Goal: Use online tool/utility: Utilize a website feature to perform a specific function

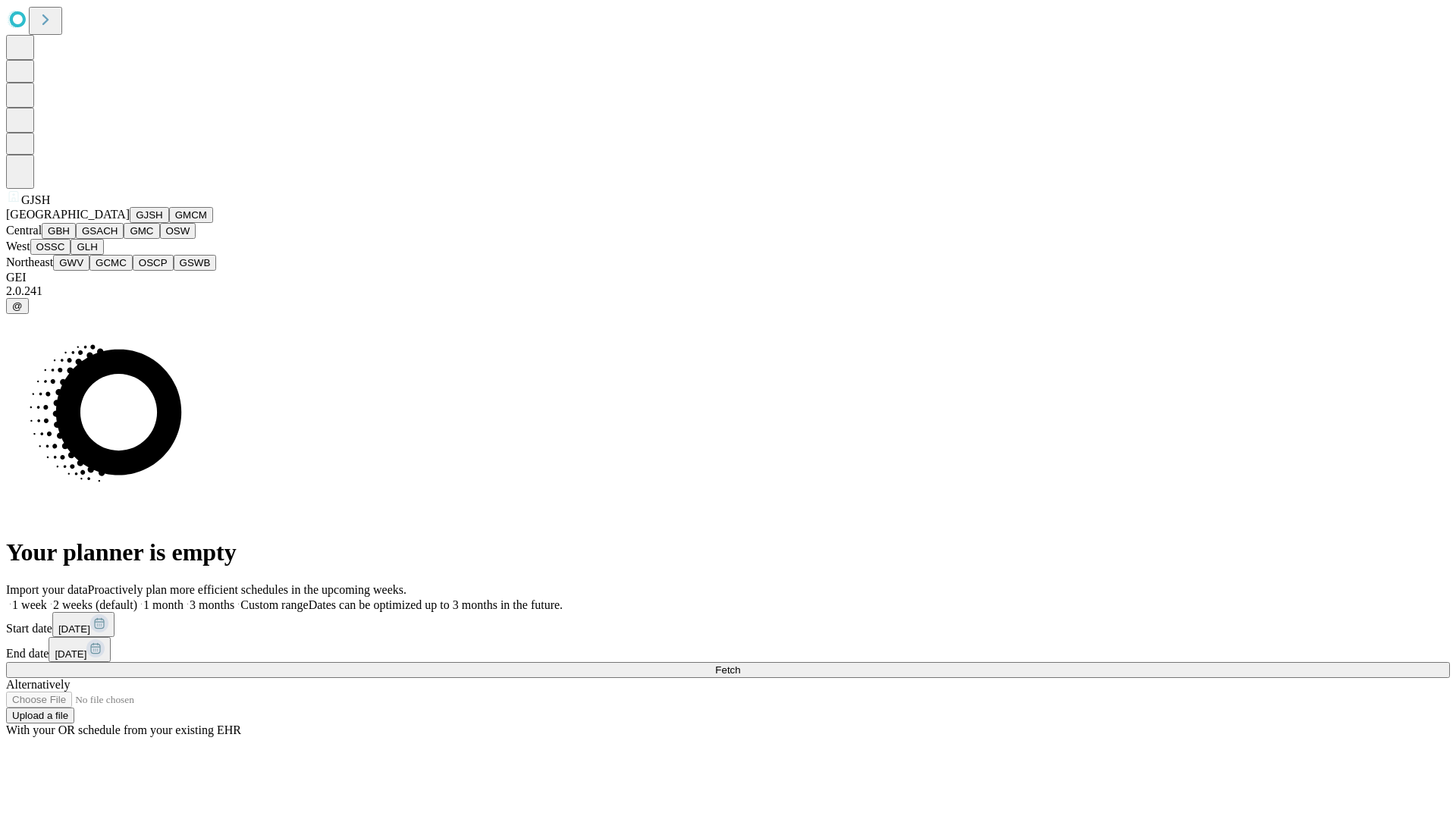
click at [129, 223] on button "GJSH" at bounding box center [149, 215] width 39 height 16
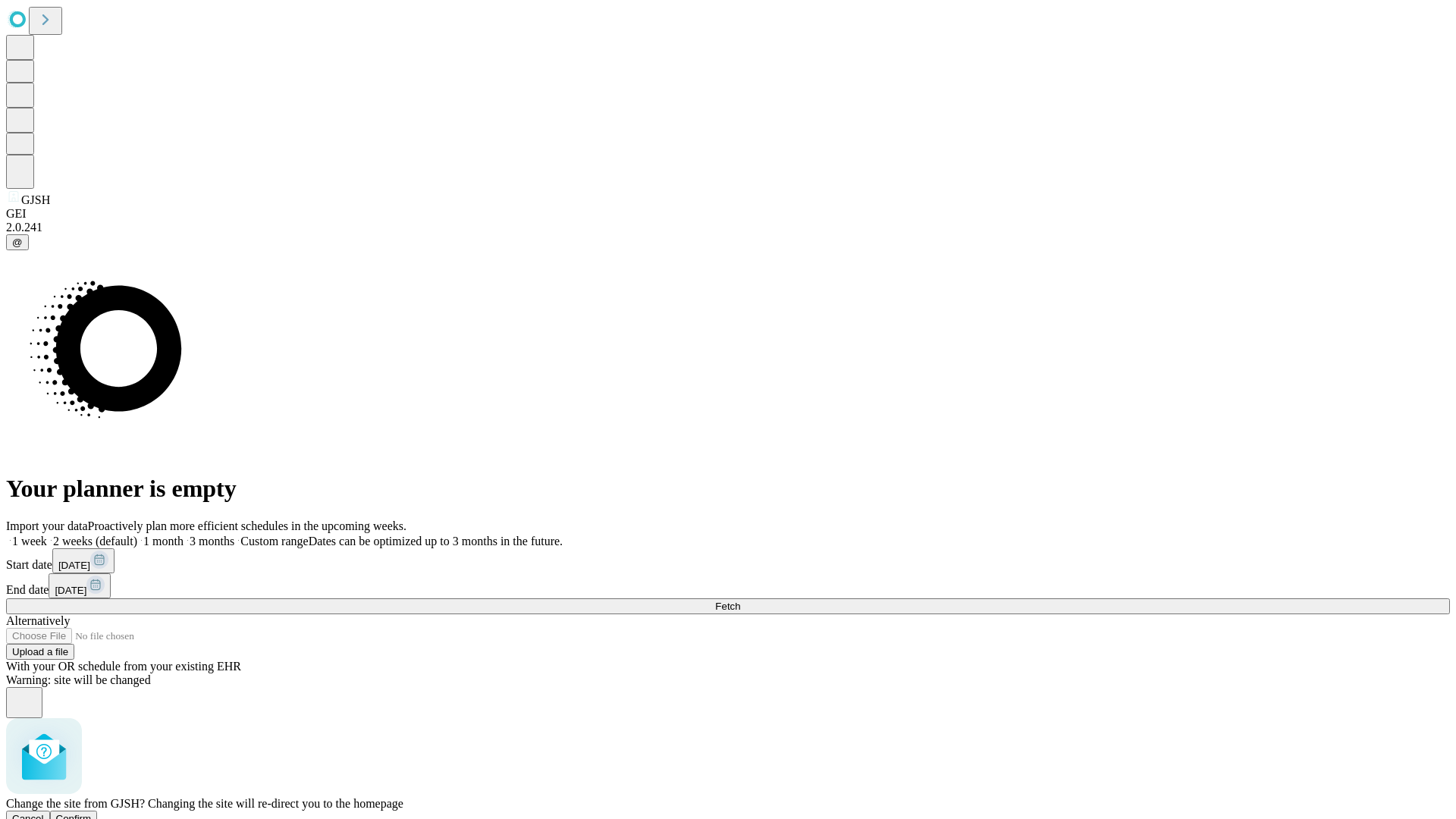
click at [92, 813] on span "Confirm" at bounding box center [74, 818] width 35 height 12
click at [137, 535] on label "2 weeks (default)" at bounding box center [92, 541] width 90 height 13
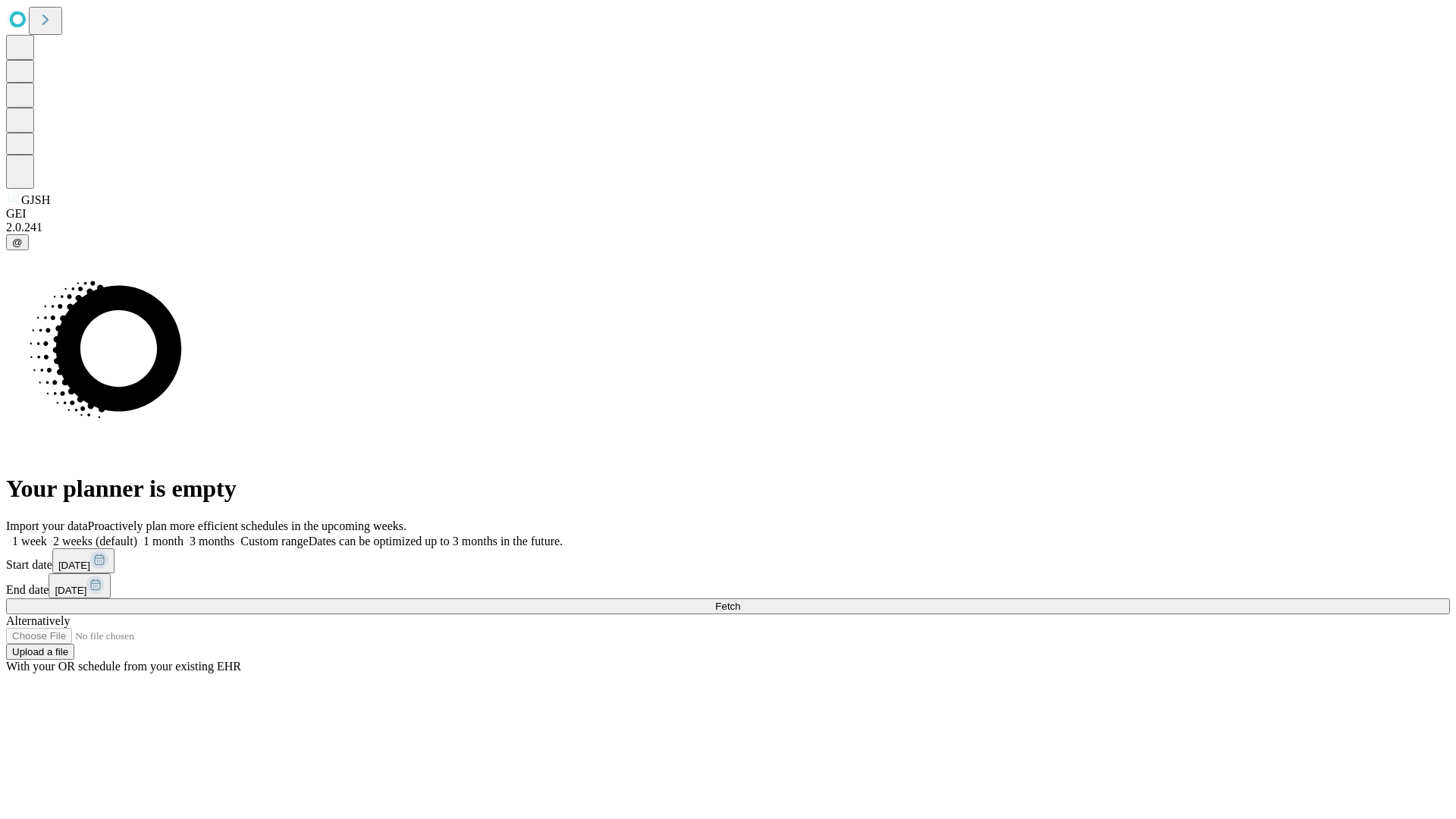
click at [740, 600] on span "Fetch" at bounding box center [727, 606] width 25 height 12
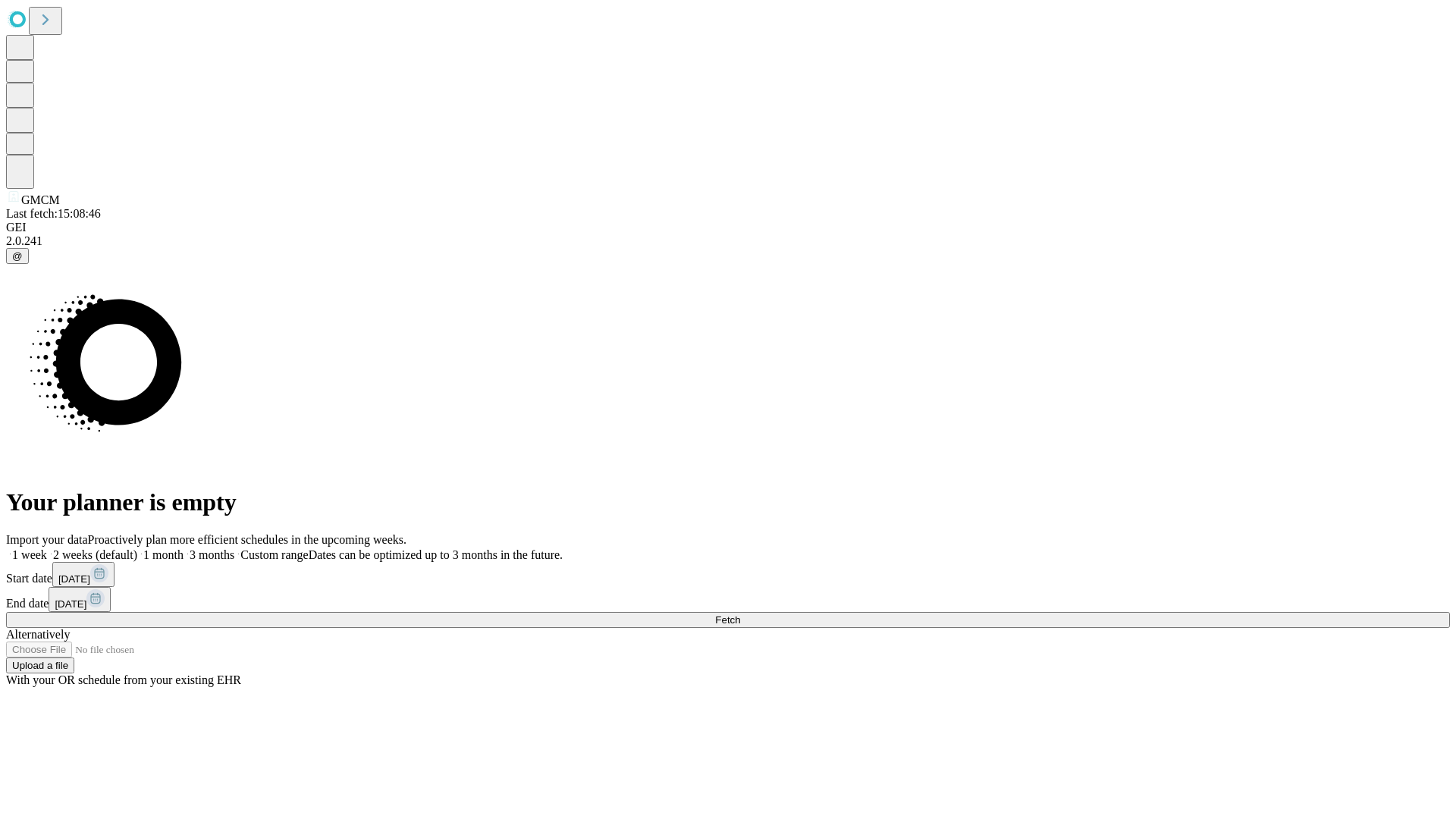
click at [137, 549] on label "2 weeks (default)" at bounding box center [92, 555] width 90 height 13
click at [740, 614] on span "Fetch" at bounding box center [727, 620] width 25 height 12
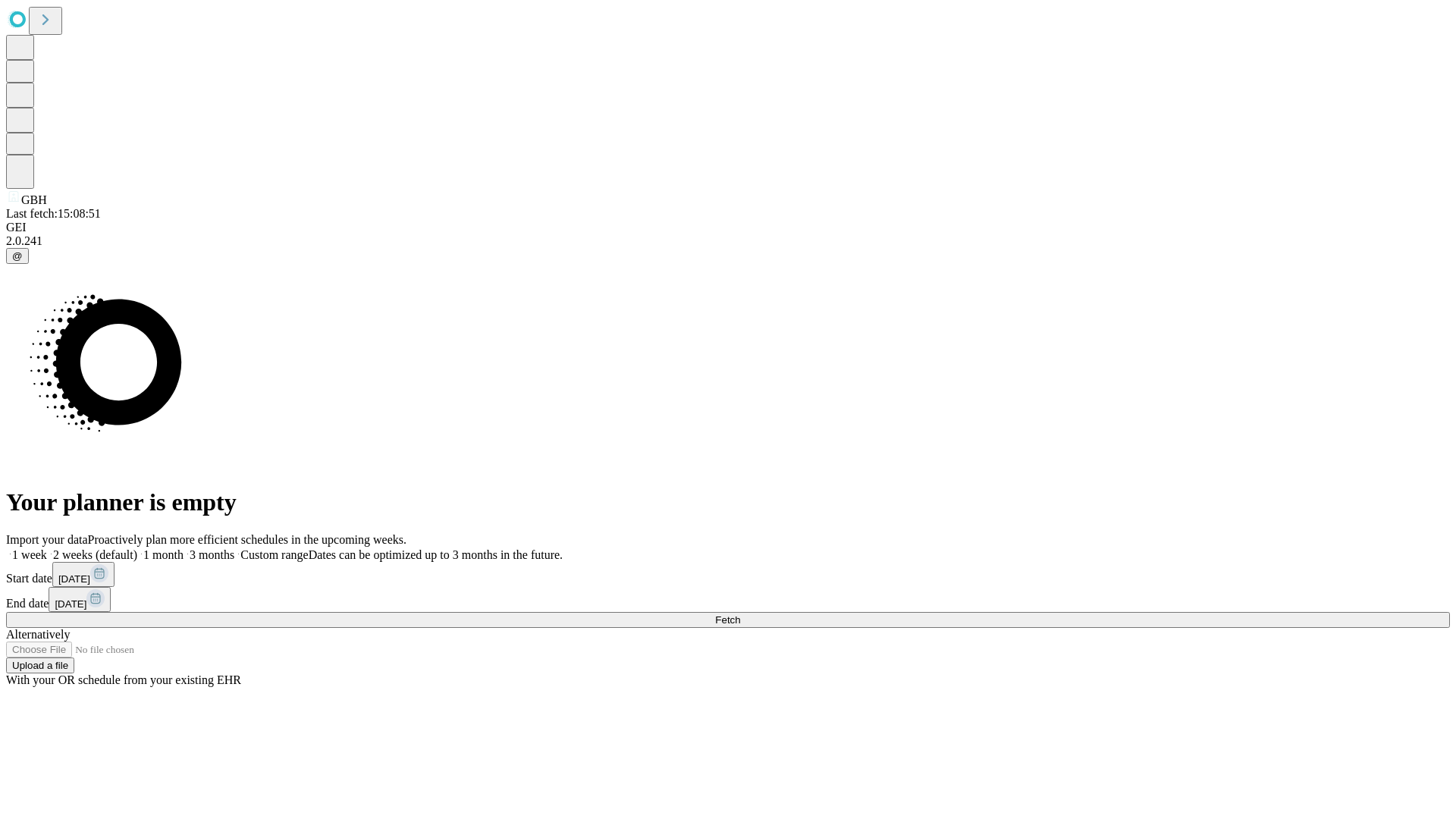
click at [137, 549] on label "2 weeks (default)" at bounding box center [92, 555] width 90 height 13
click at [740, 614] on span "Fetch" at bounding box center [727, 620] width 25 height 12
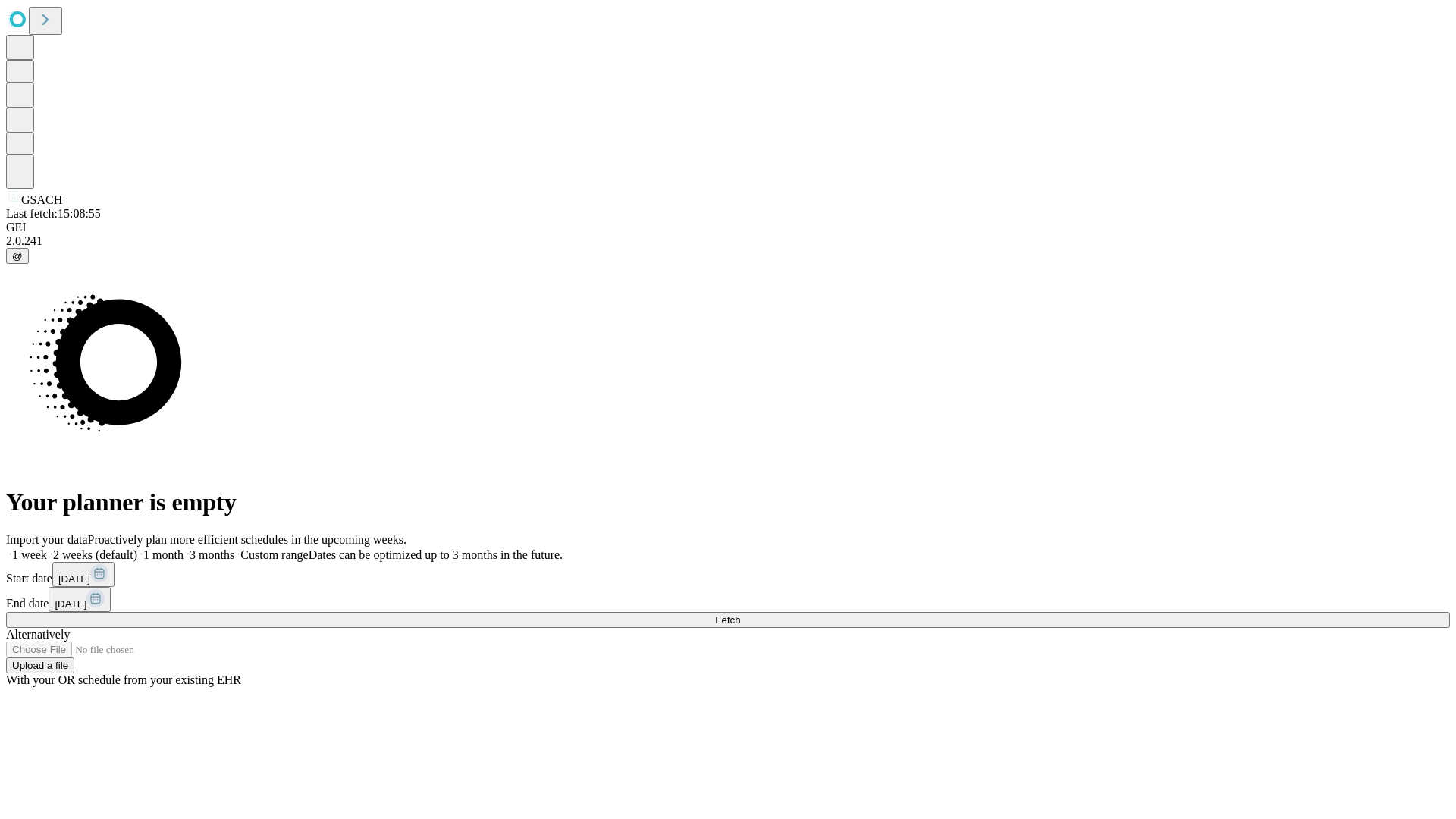
click at [137, 549] on label "2 weeks (default)" at bounding box center [92, 555] width 90 height 13
click at [740, 614] on span "Fetch" at bounding box center [727, 620] width 25 height 12
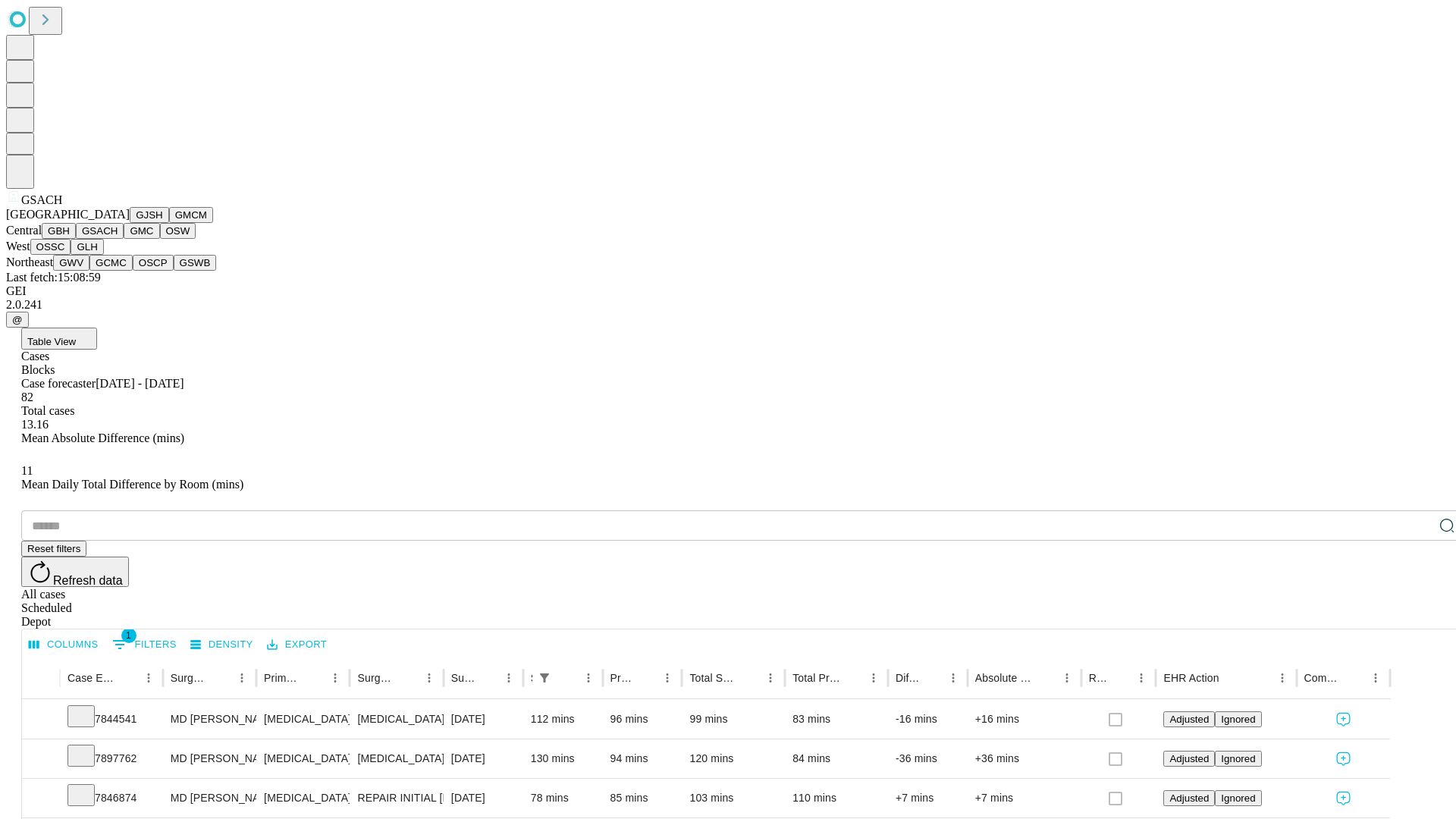
click at [124, 239] on button "GMC" at bounding box center [141, 230] width 35 height 16
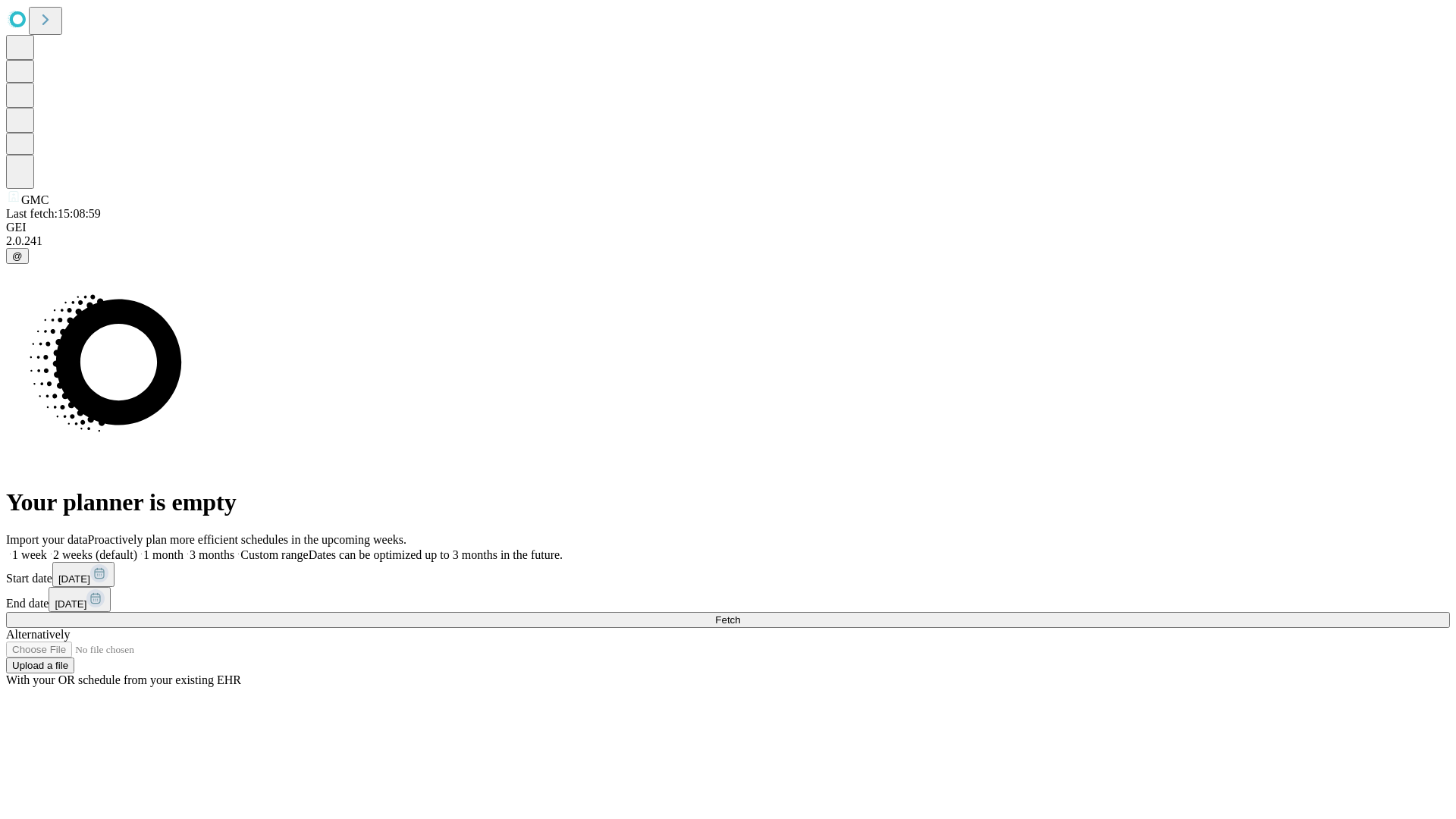
click at [137, 549] on label "2 weeks (default)" at bounding box center [92, 555] width 90 height 13
click at [740, 614] on span "Fetch" at bounding box center [727, 620] width 25 height 12
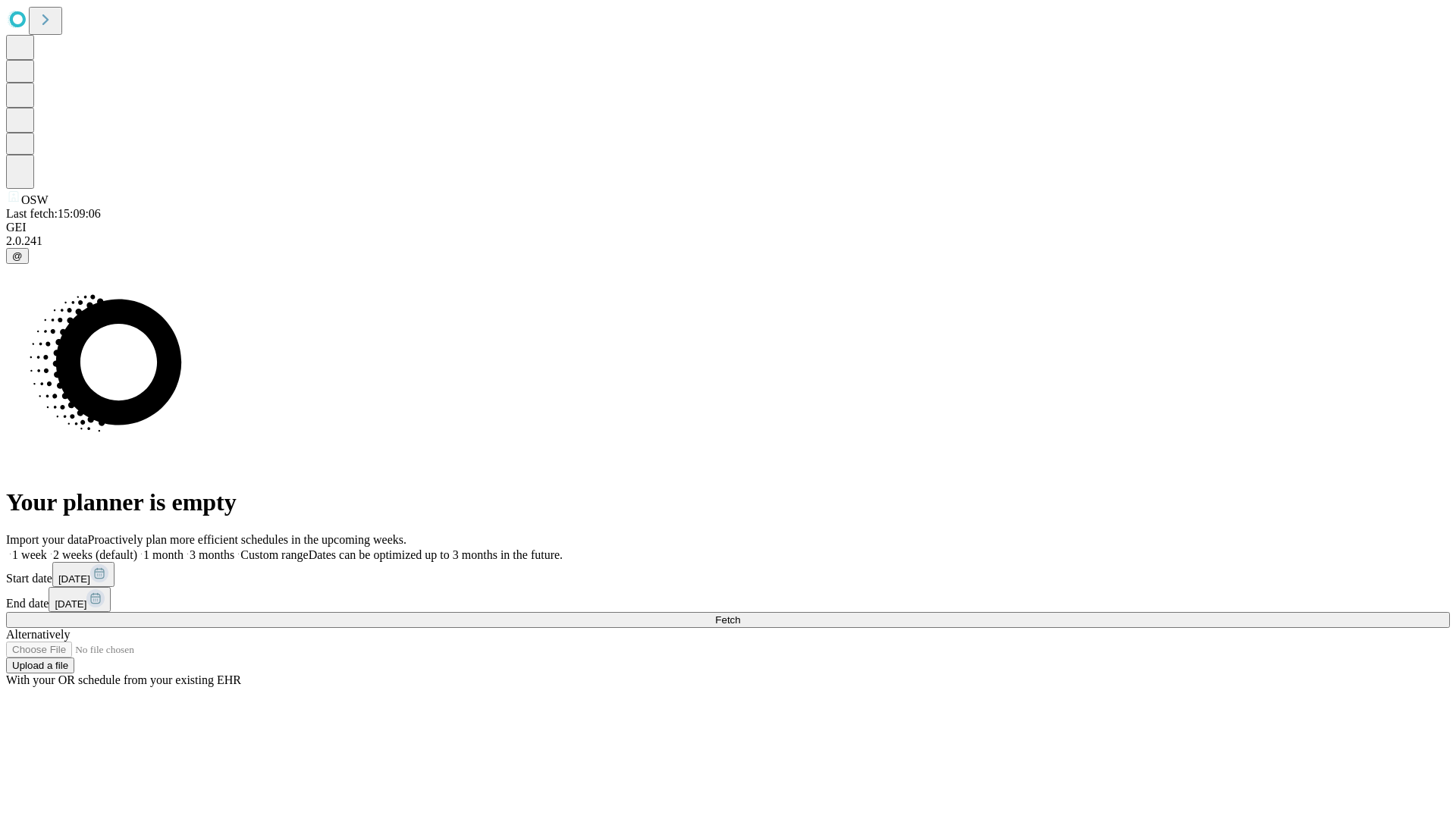
click at [137, 549] on label "2 weeks (default)" at bounding box center [92, 555] width 90 height 13
click at [740, 614] on span "Fetch" at bounding box center [727, 620] width 25 height 12
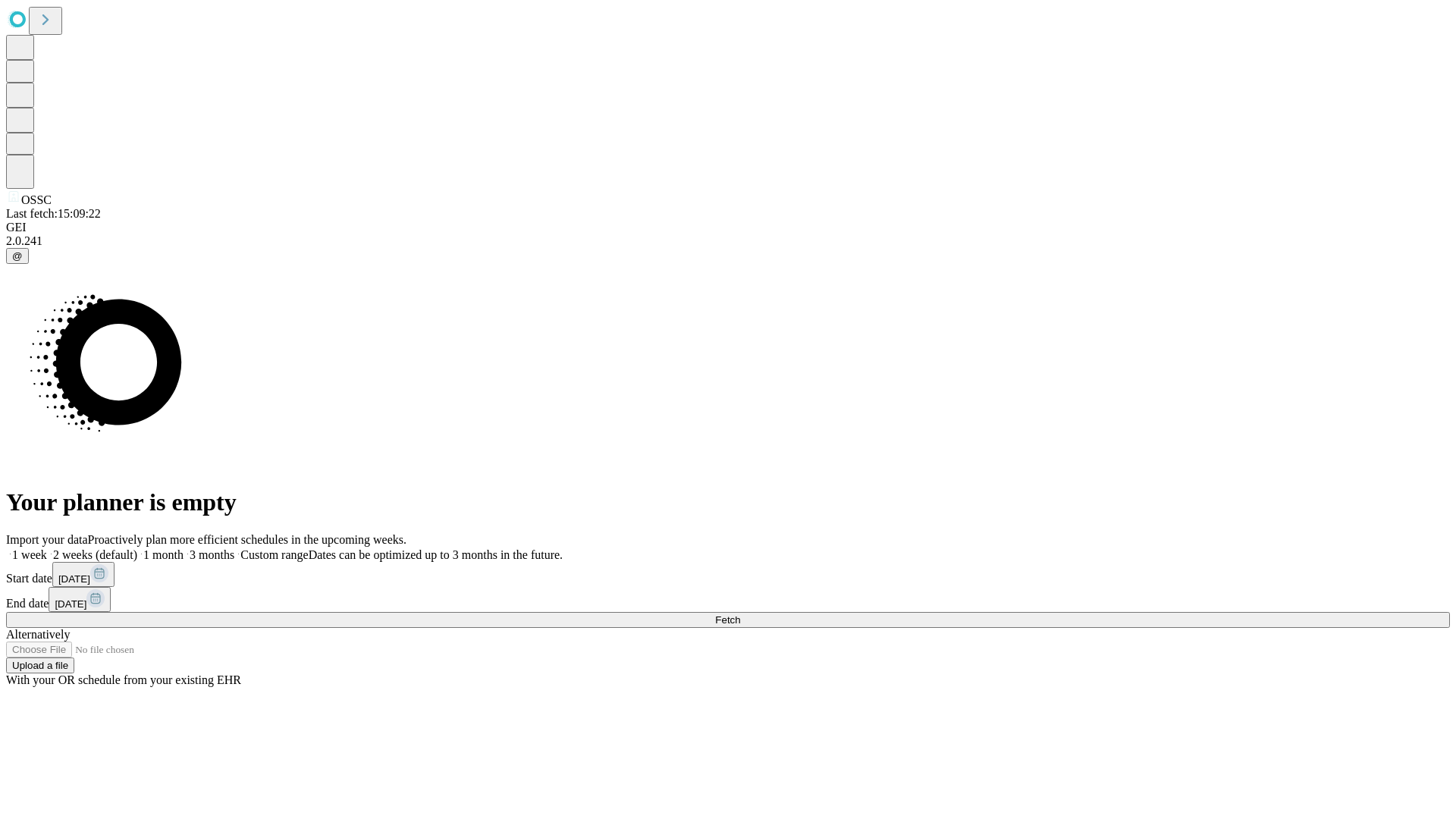
click at [137, 549] on label "2 weeks (default)" at bounding box center [92, 555] width 90 height 13
click at [740, 614] on span "Fetch" at bounding box center [727, 620] width 25 height 12
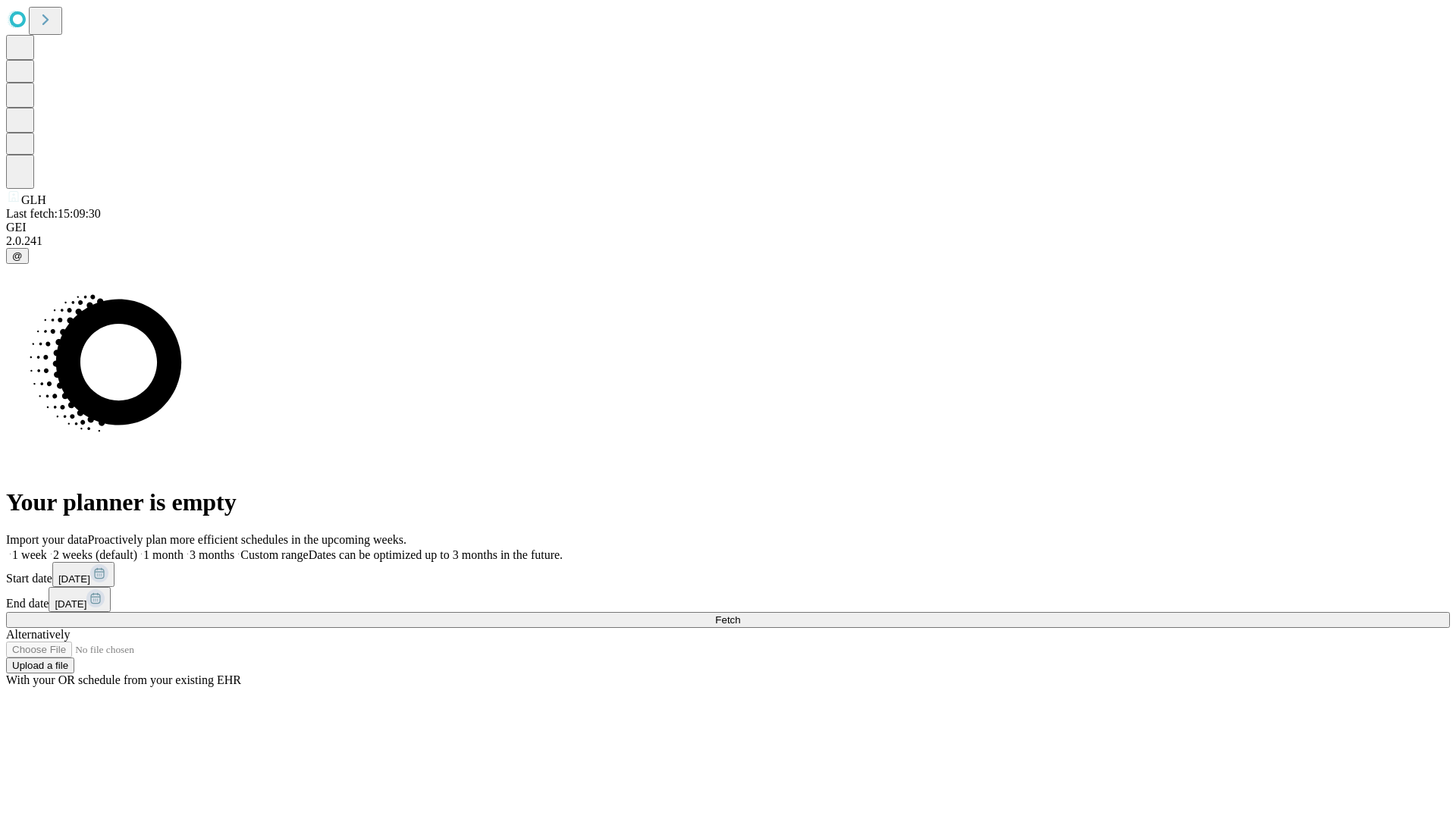
click at [137, 549] on label "2 weeks (default)" at bounding box center [92, 555] width 90 height 13
click at [740, 614] on span "Fetch" at bounding box center [727, 620] width 25 height 12
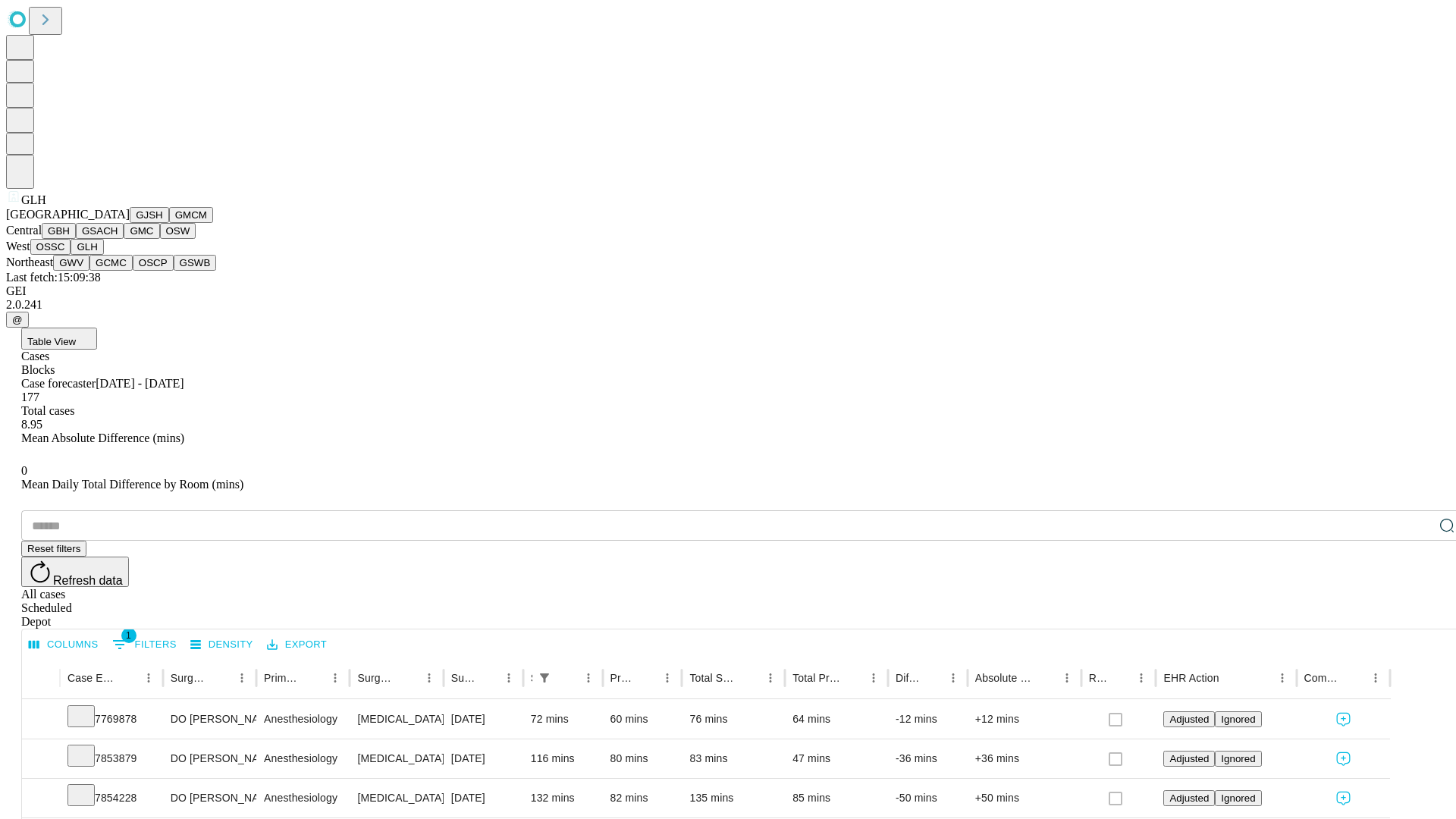
click at [89, 270] on button "GWV" at bounding box center [71, 263] width 36 height 16
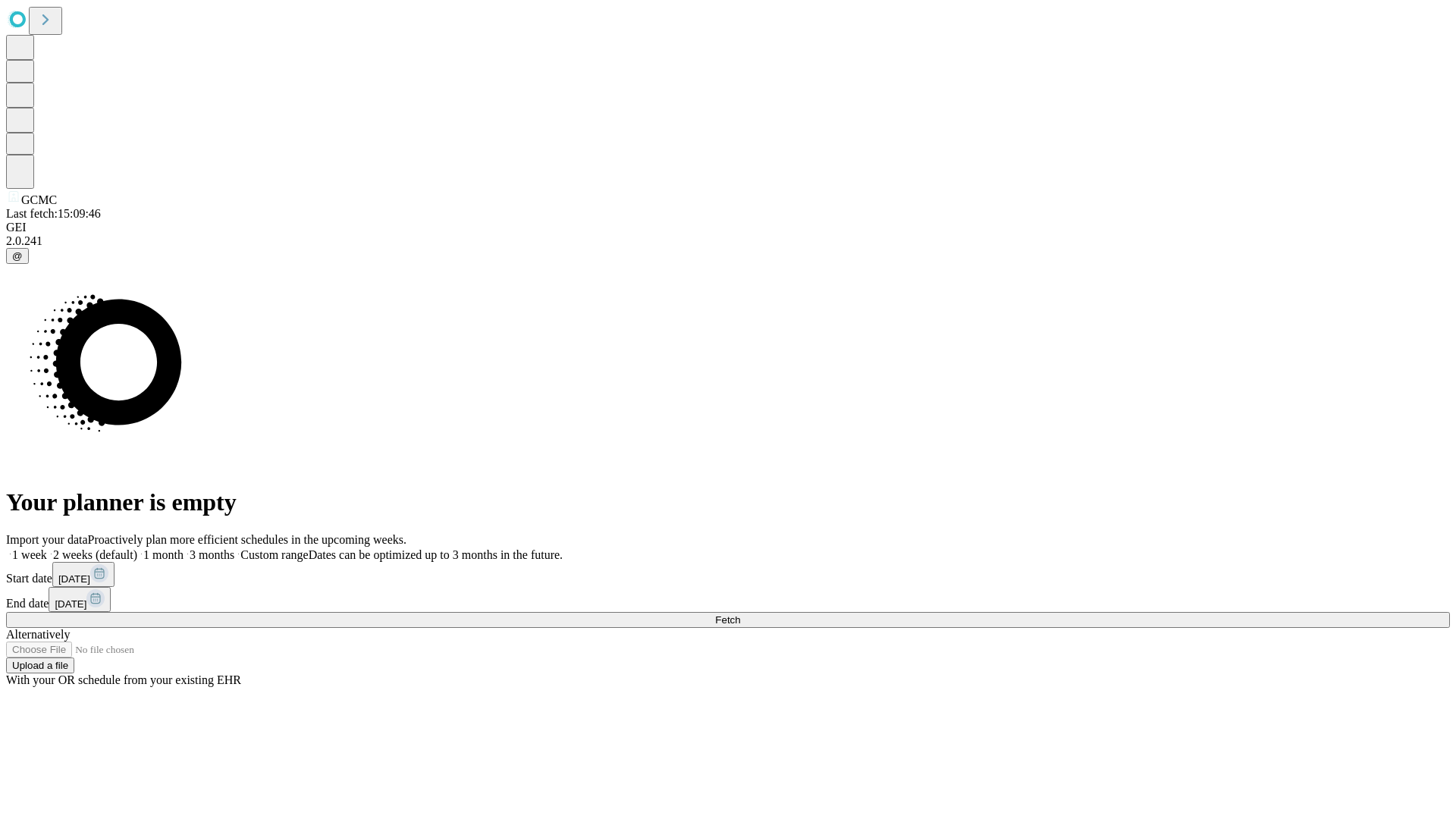
click at [740, 614] on span "Fetch" at bounding box center [727, 620] width 25 height 12
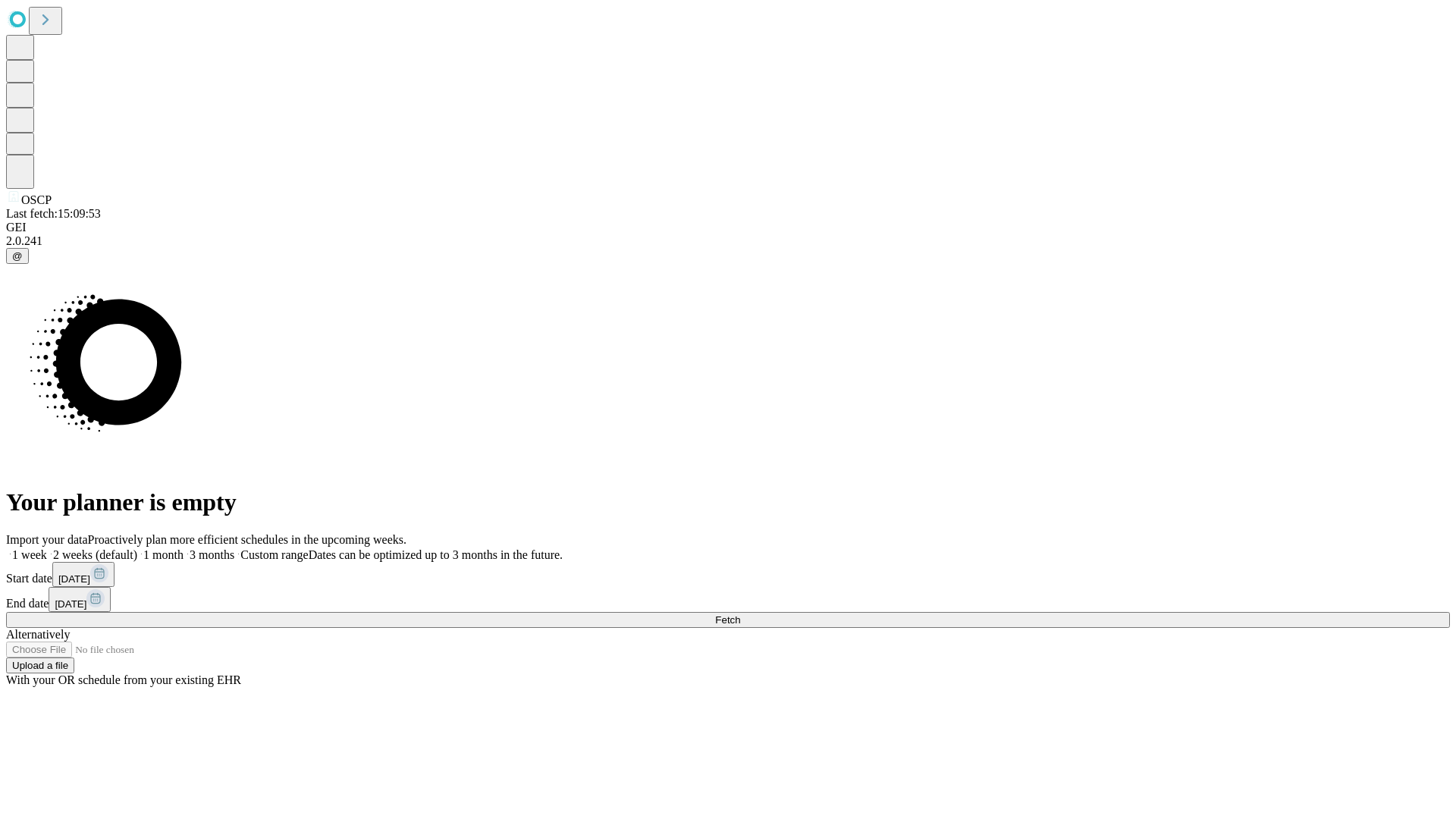
click at [137, 549] on label "2 weeks (default)" at bounding box center [92, 555] width 90 height 13
click at [740, 614] on span "Fetch" at bounding box center [727, 620] width 25 height 12
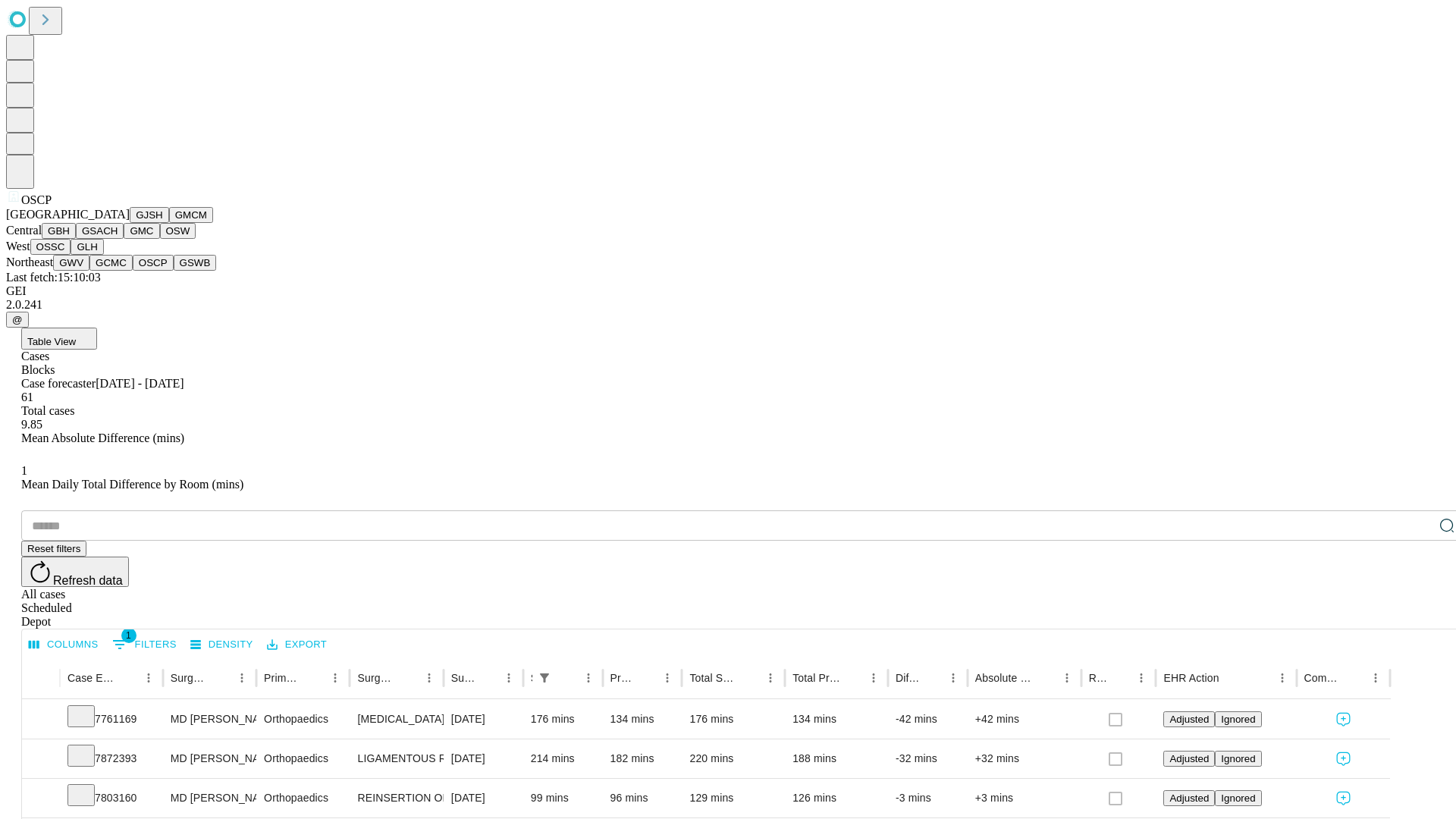
click at [174, 270] on button "GSWB" at bounding box center [195, 263] width 43 height 16
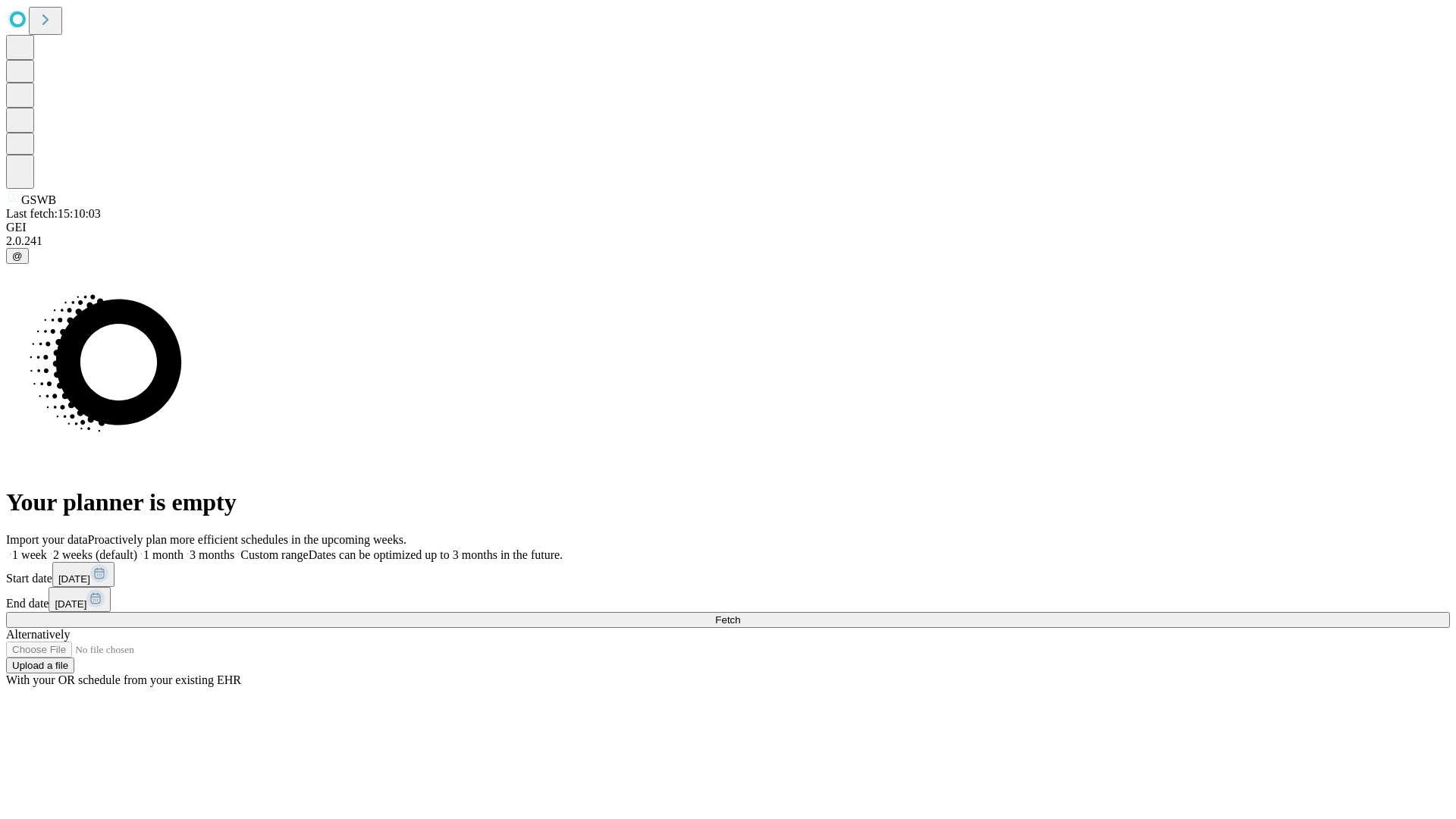
click at [137, 549] on label "2 weeks (default)" at bounding box center [92, 555] width 90 height 13
click at [740, 614] on span "Fetch" at bounding box center [727, 620] width 25 height 12
